Goal: Communication & Community: Participate in discussion

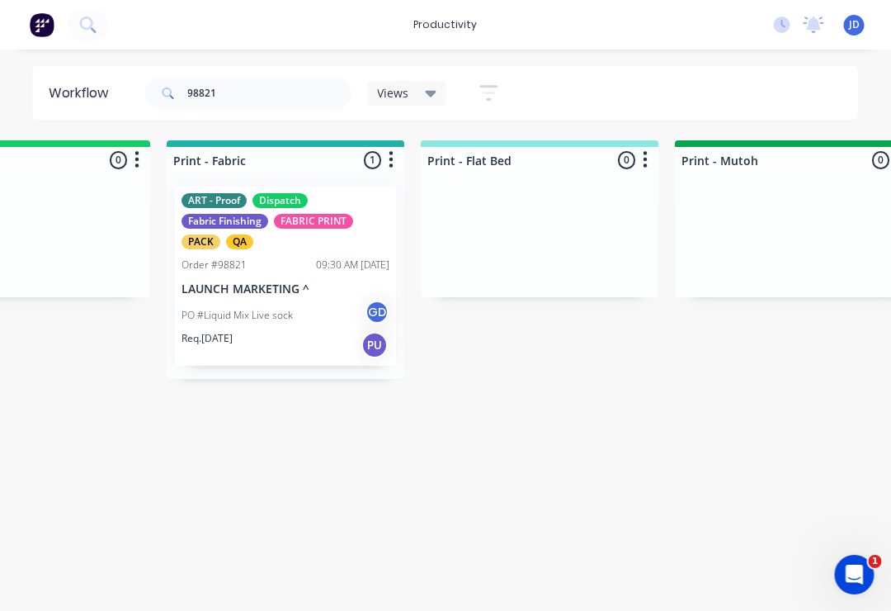
click at [303, 270] on div "Order #98821 09:30 AM [DATE]" at bounding box center [286, 264] width 208 height 15
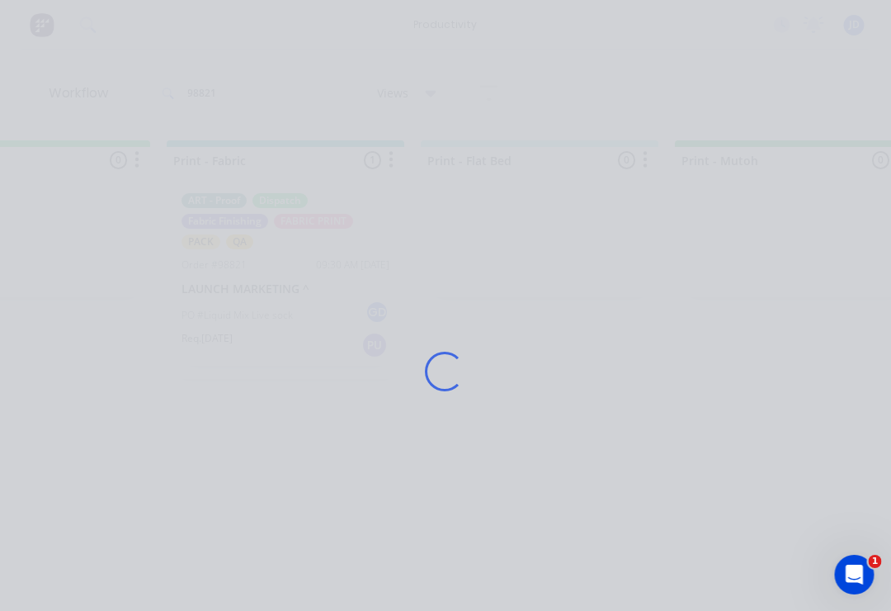
scroll to position [0, 2156]
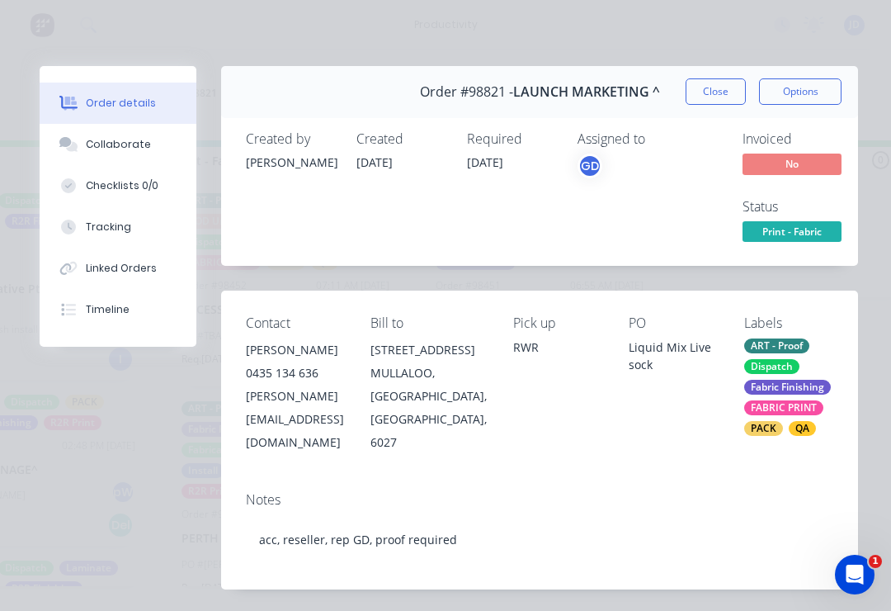
click at [135, 149] on div "Collaborate" at bounding box center [118, 144] width 65 height 15
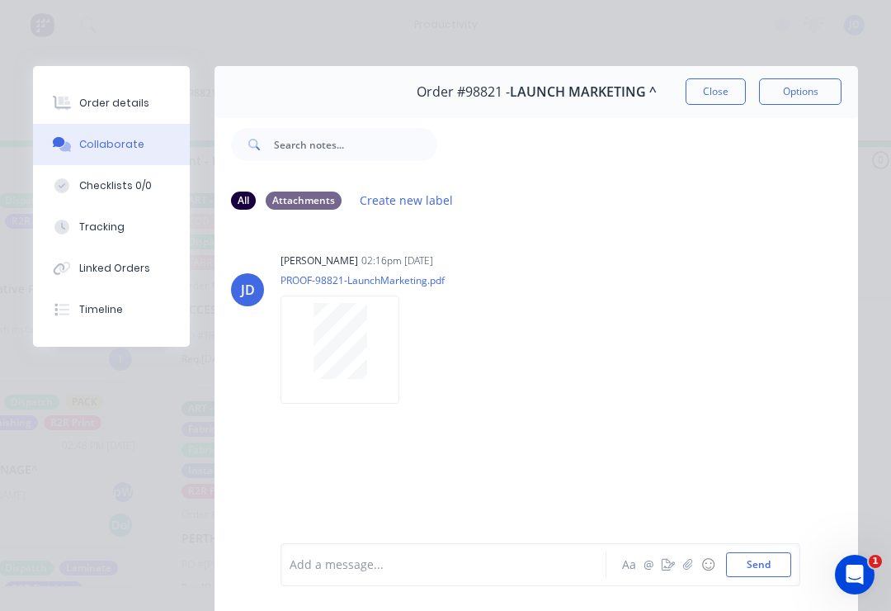
click at [682, 566] on button "button" at bounding box center [688, 565] width 20 height 20
click at [781, 565] on button "Send" at bounding box center [758, 564] width 65 height 25
click at [692, 561] on icon "button" at bounding box center [688, 565] width 10 height 12
click at [789, 558] on button "Send" at bounding box center [758, 564] width 65 height 25
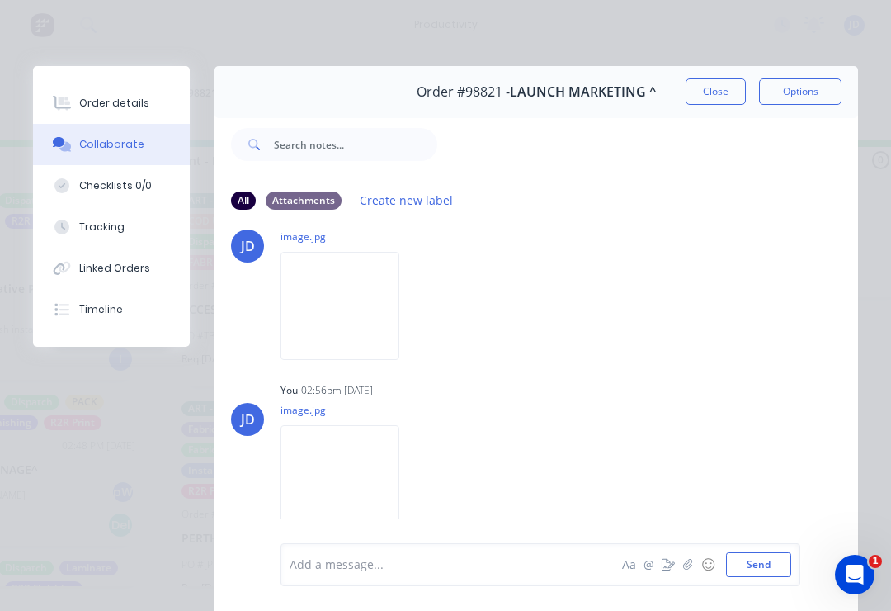
scroll to position [218, 0]
click at [682, 572] on button "button" at bounding box center [688, 565] width 20 height 20
click at [720, 92] on button "Close" at bounding box center [716, 91] width 60 height 26
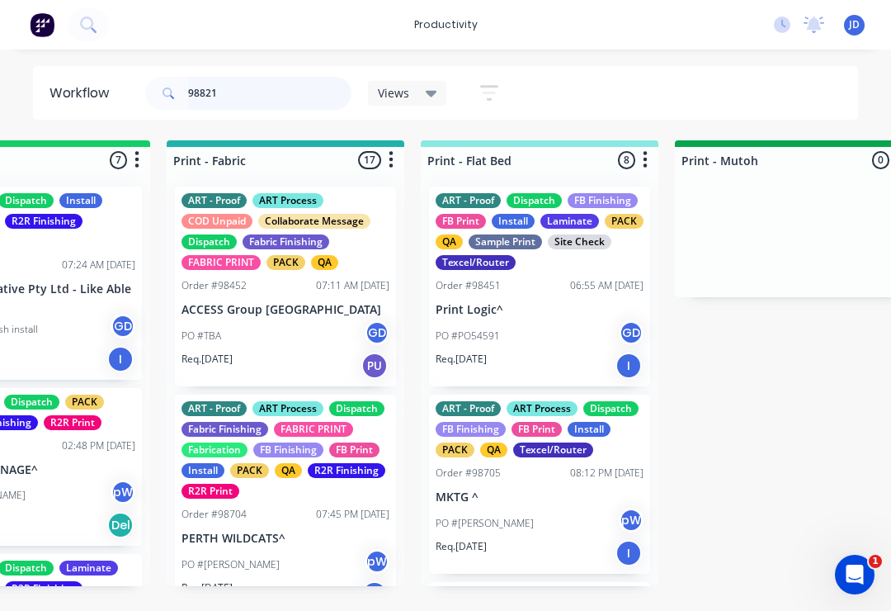
click at [258, 101] on input "98821" at bounding box center [269, 93] width 163 height 33
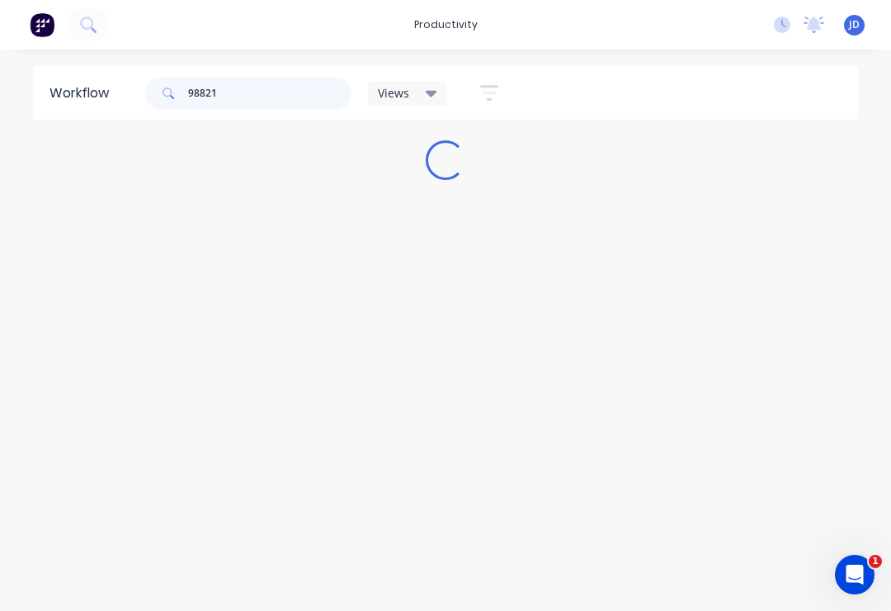
scroll to position [0, 0]
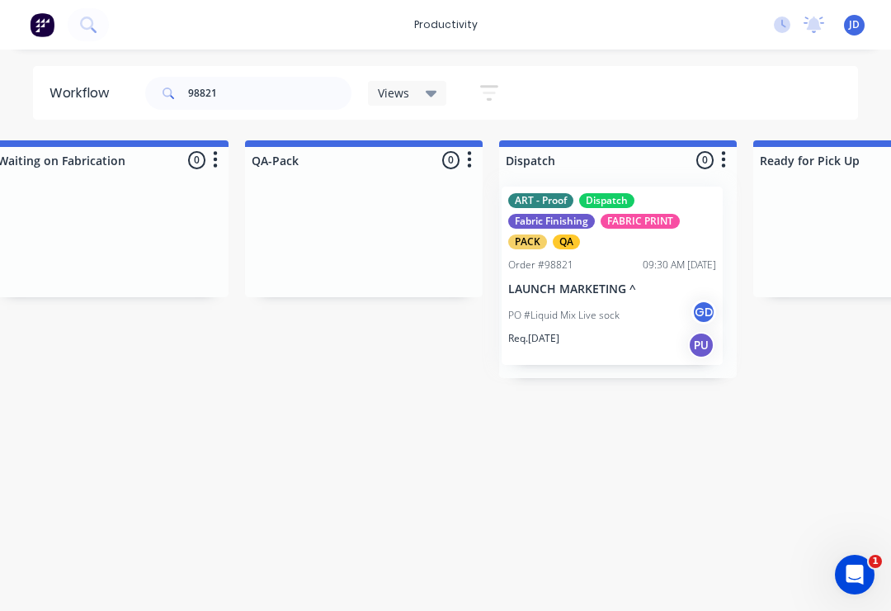
scroll to position [0, 4117]
click at [242, 87] on input "98821" at bounding box center [269, 93] width 163 height 33
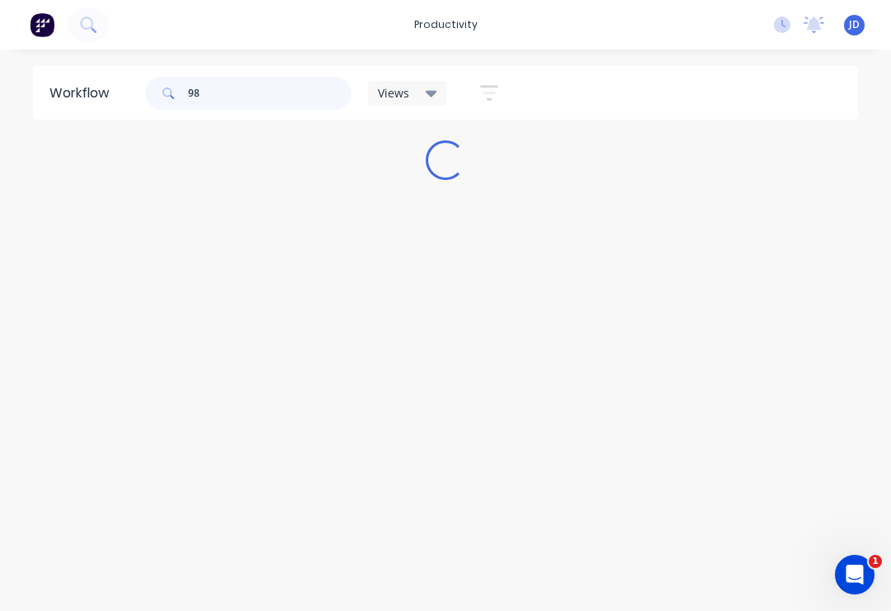
scroll to position [0, 0]
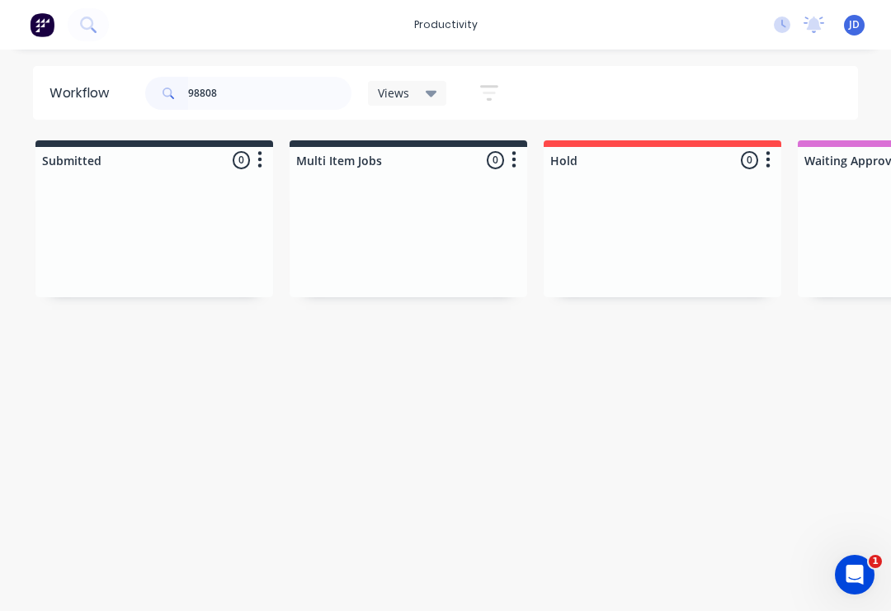
click at [564, 227] on div at bounding box center [663, 235] width 238 height 124
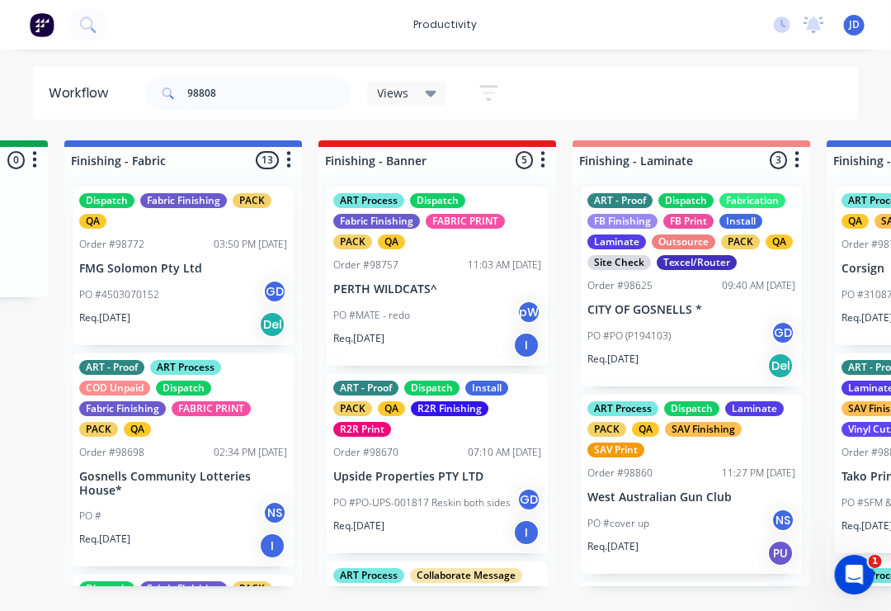
scroll to position [0, 3007]
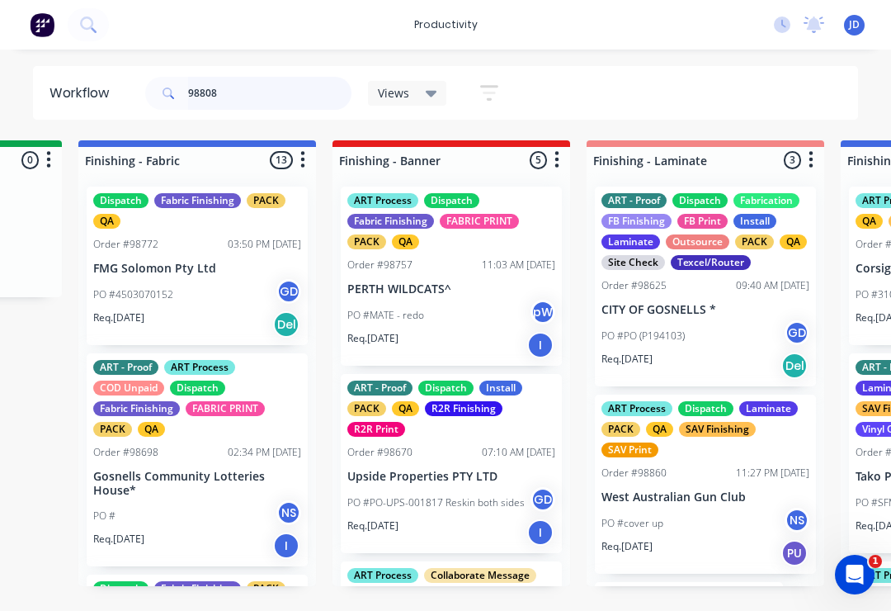
click at [271, 88] on input "98808" at bounding box center [269, 93] width 163 height 33
type input "98808"
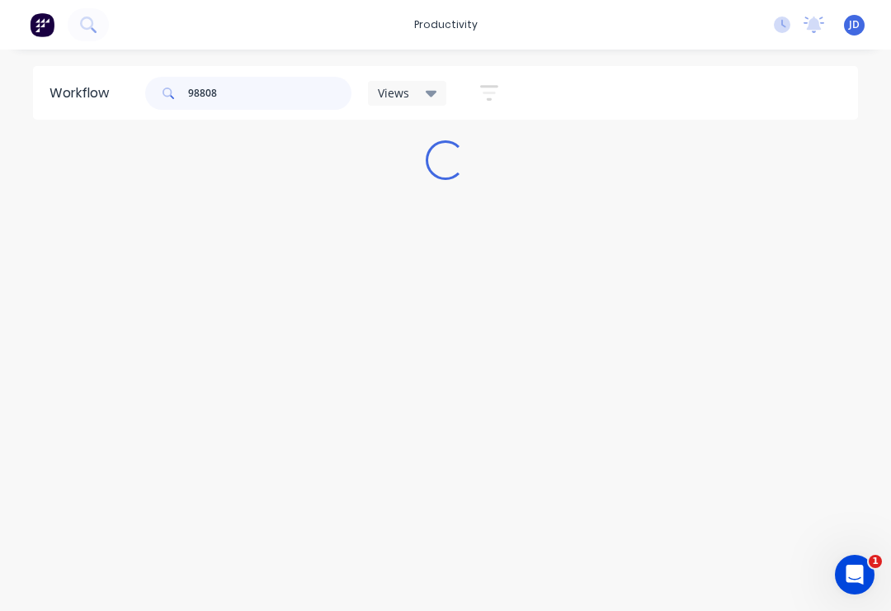
scroll to position [0, 0]
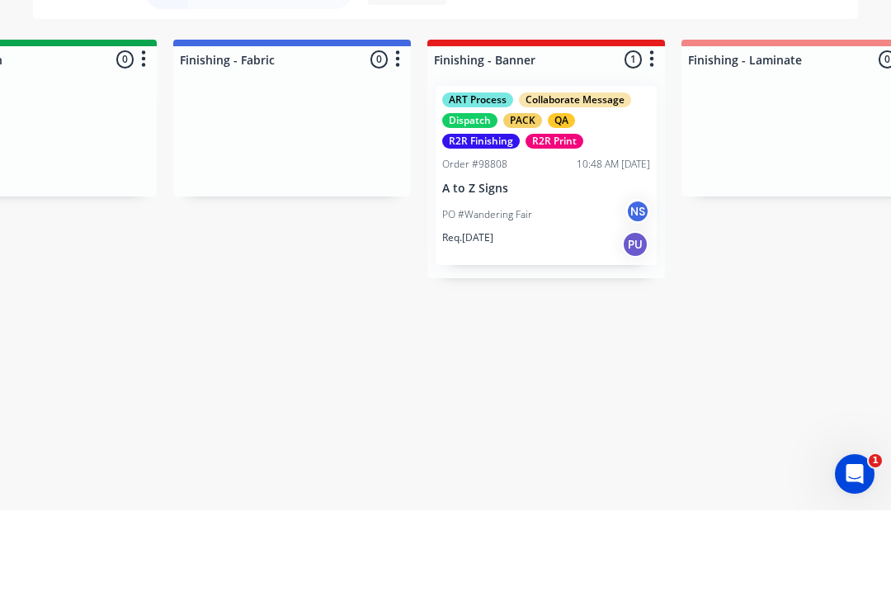
click at [527, 257] on div "Order #98808 10:48 AM [DATE]" at bounding box center [546, 264] width 208 height 15
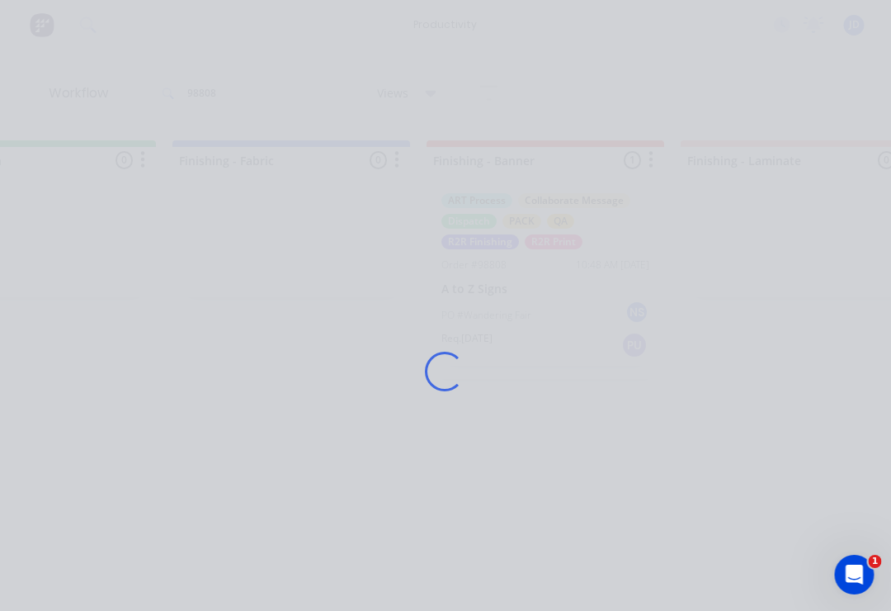
scroll to position [0, 2913]
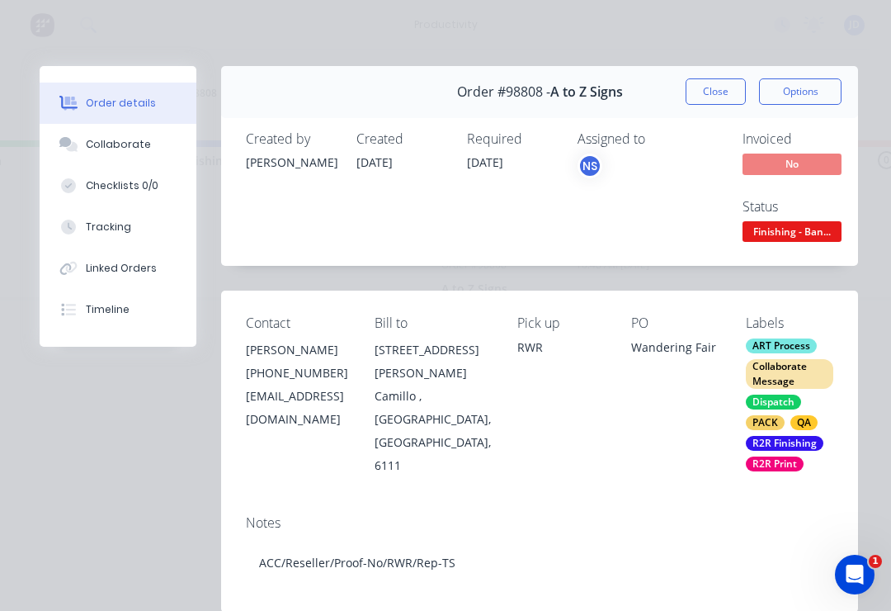
click at [138, 154] on button "Collaborate" at bounding box center [118, 144] width 157 height 41
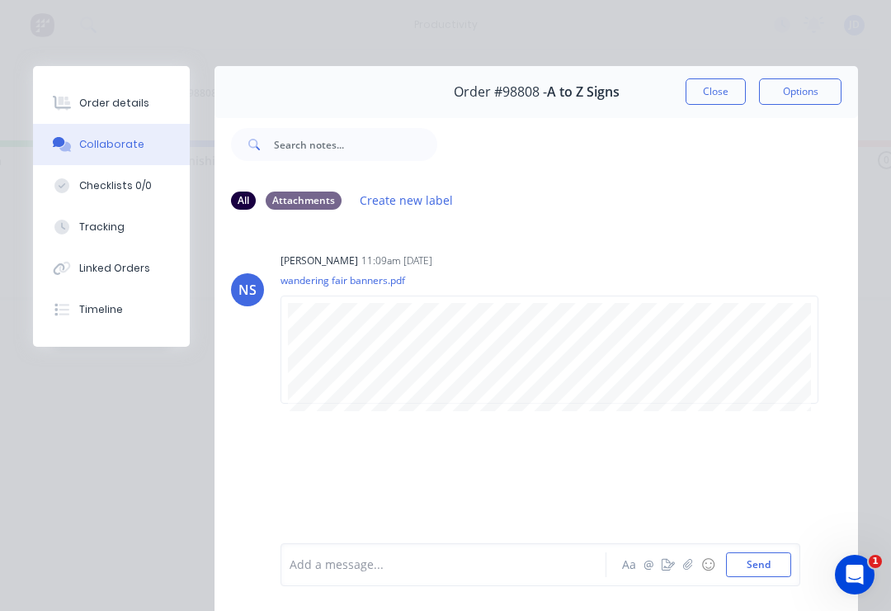
click at [699, 555] on button "☺" at bounding box center [708, 565] width 20 height 20
click at [688, 559] on icon "button" at bounding box center [688, 565] width 10 height 12
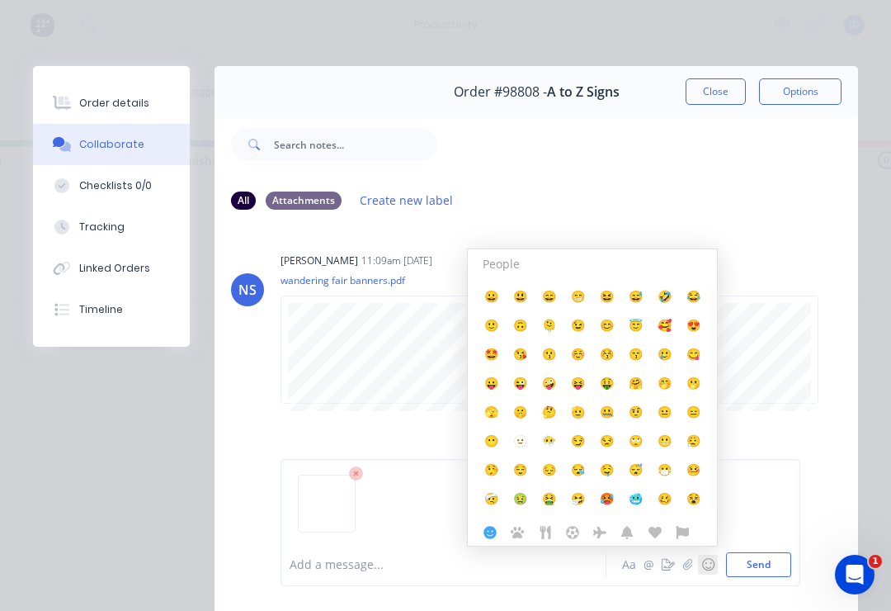
click at [713, 555] on button "☺" at bounding box center [708, 565] width 20 height 20
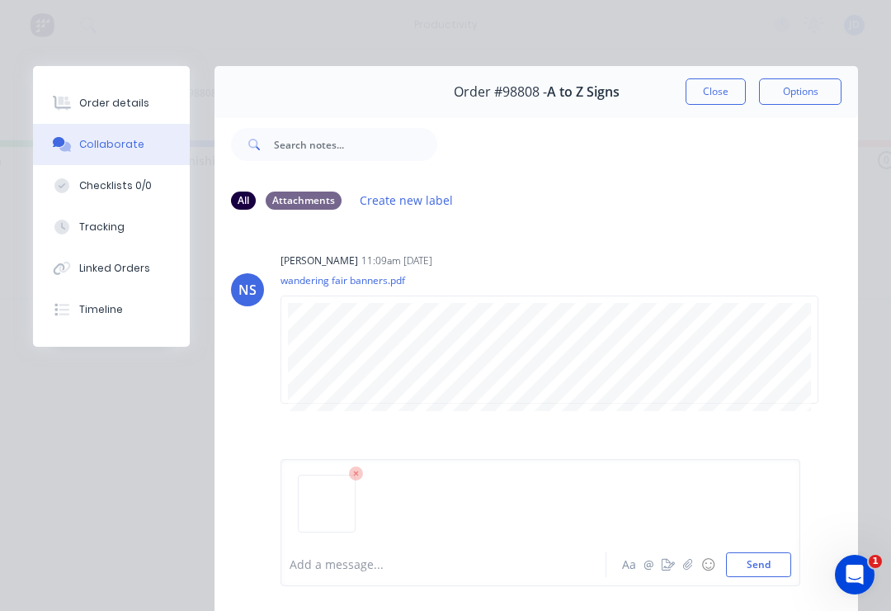
click at [762, 567] on button "Send" at bounding box center [758, 564] width 65 height 25
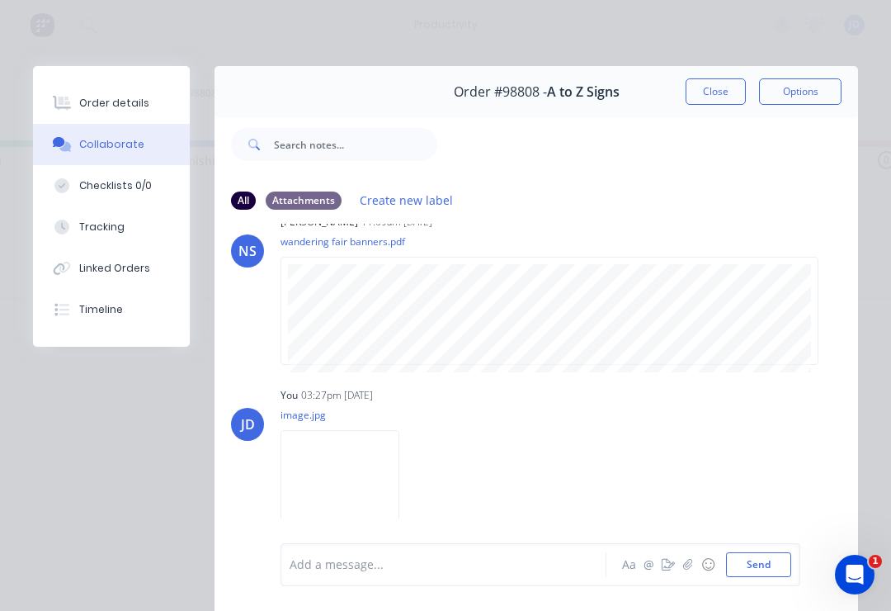
scroll to position [38, 0]
click at [687, 561] on icon "button" at bounding box center [688, 565] width 10 height 12
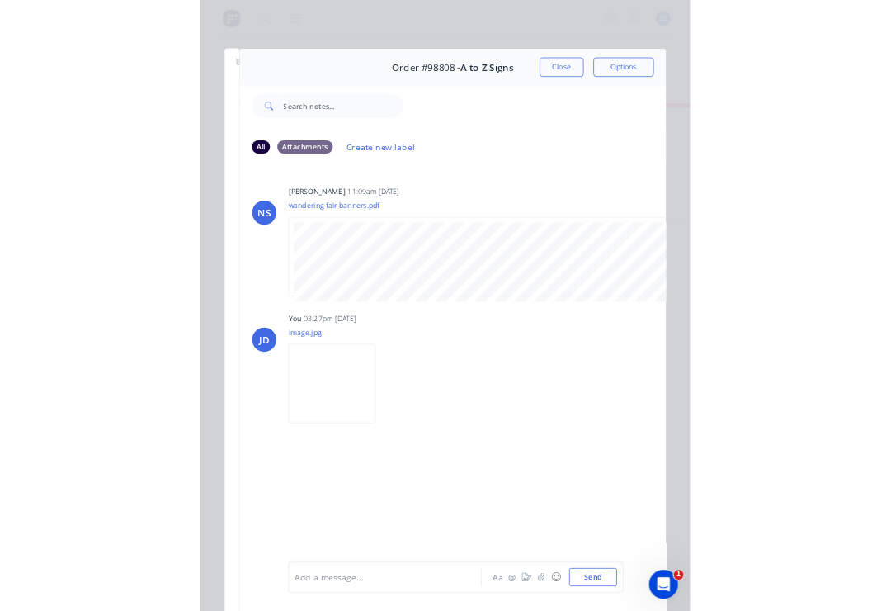
scroll to position [0, 2913]
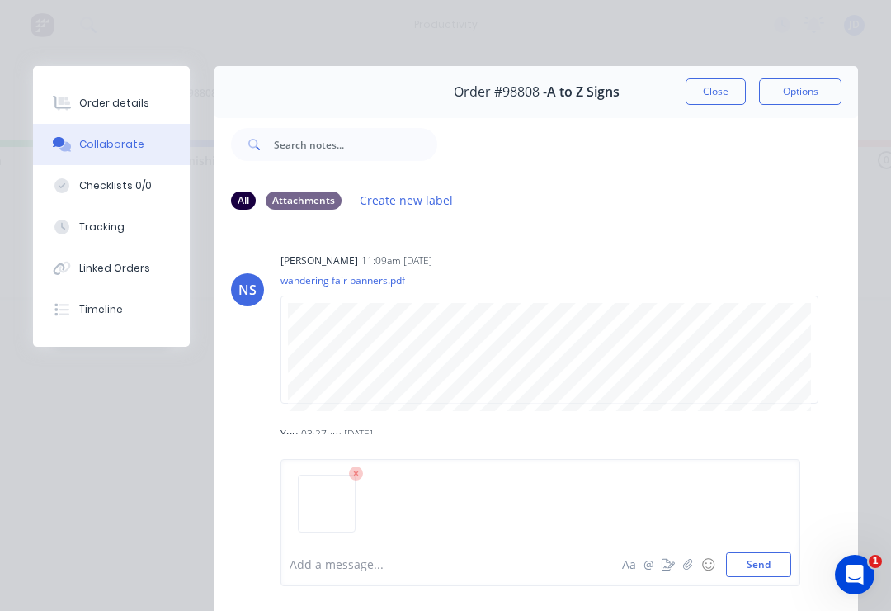
click at [747, 564] on button "Send" at bounding box center [758, 564] width 65 height 25
click at [687, 561] on icon "button" at bounding box center [687, 564] width 9 height 11
click at [836, 591] on div "1" at bounding box center [855, 575] width 40 height 40
click at [762, 565] on button "Send" at bounding box center [758, 564] width 65 height 25
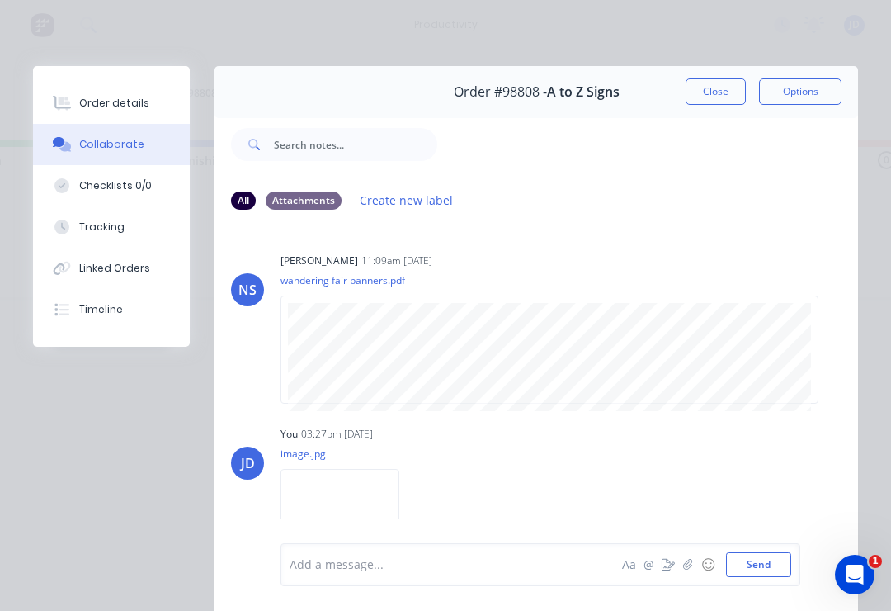
click at [709, 94] on button "Close" at bounding box center [716, 91] width 60 height 26
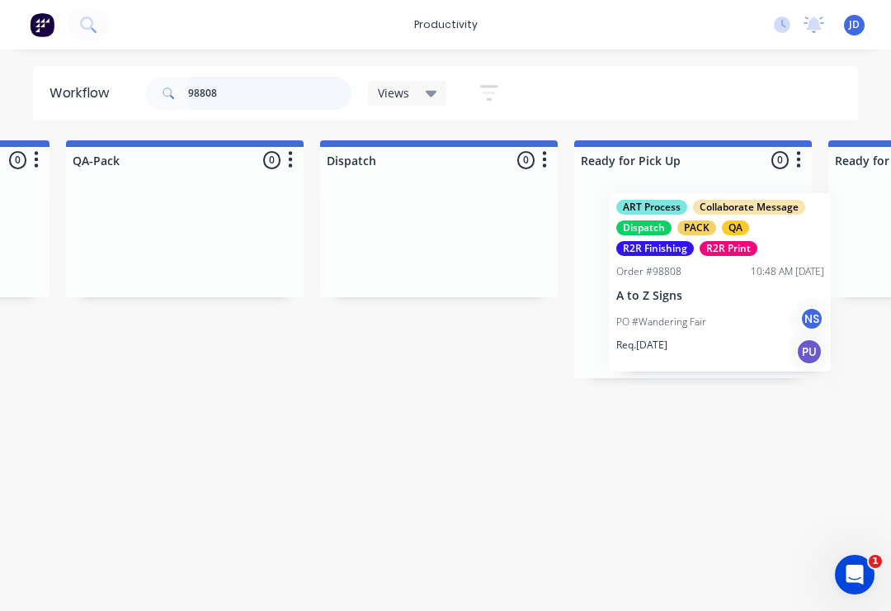
scroll to position [0, 4300]
